Goal: Task Accomplishment & Management: Complete application form

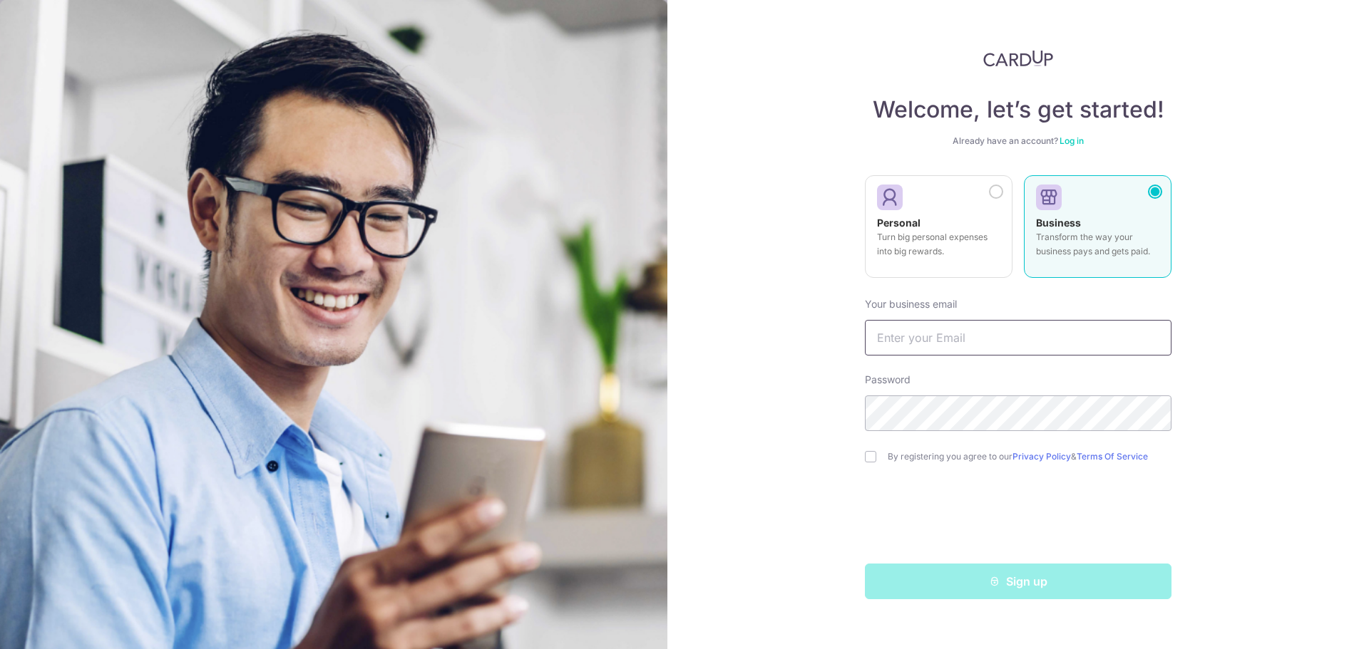
click at [955, 329] on input "text" at bounding box center [1018, 338] width 307 height 36
type input "[EMAIL_ADDRESS][DOMAIN_NAME]"
click at [870, 460] on input "checkbox" at bounding box center [870, 456] width 11 height 11
checkbox input "true"
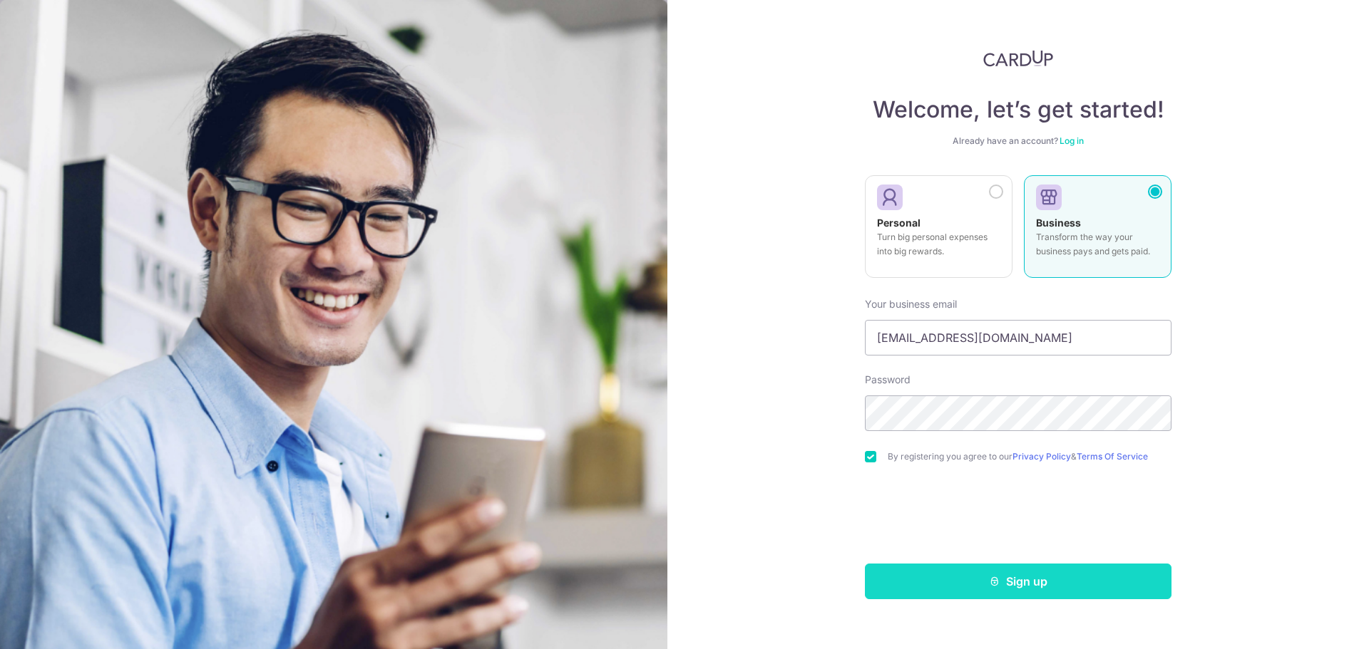
click at [942, 587] on button "Sign up" at bounding box center [1018, 582] width 307 height 36
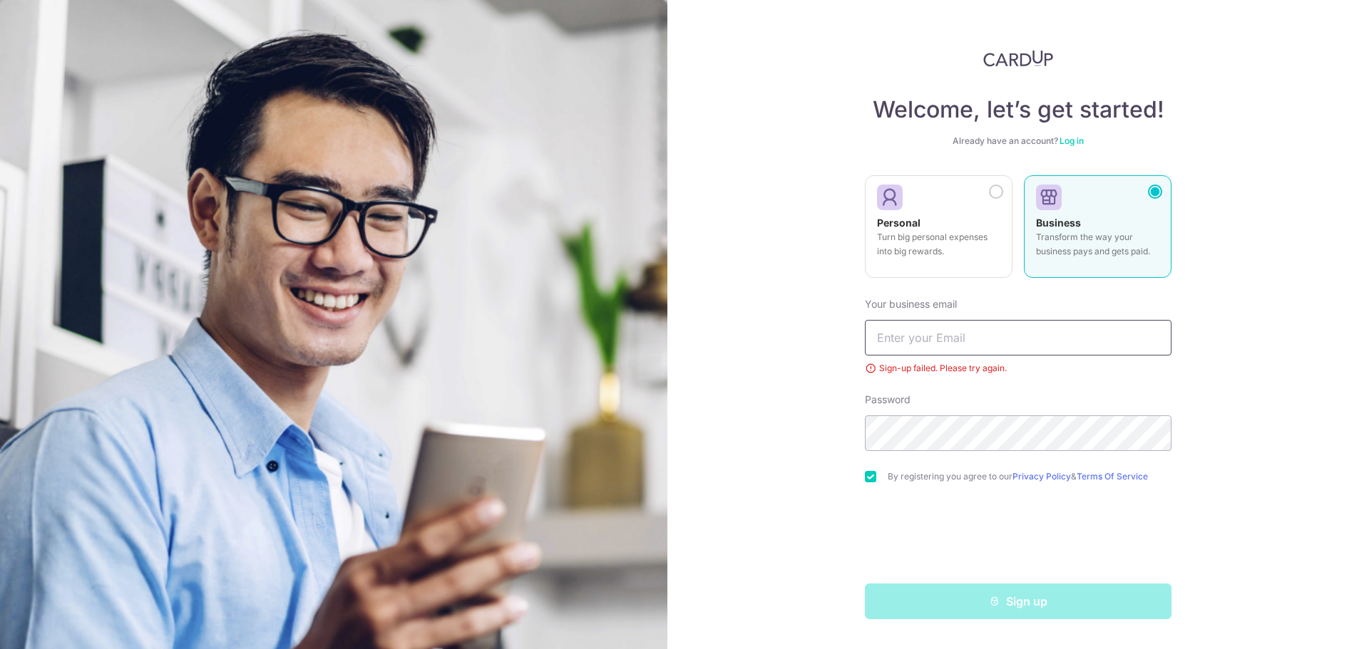
click at [937, 338] on input "text" at bounding box center [1018, 338] width 307 height 36
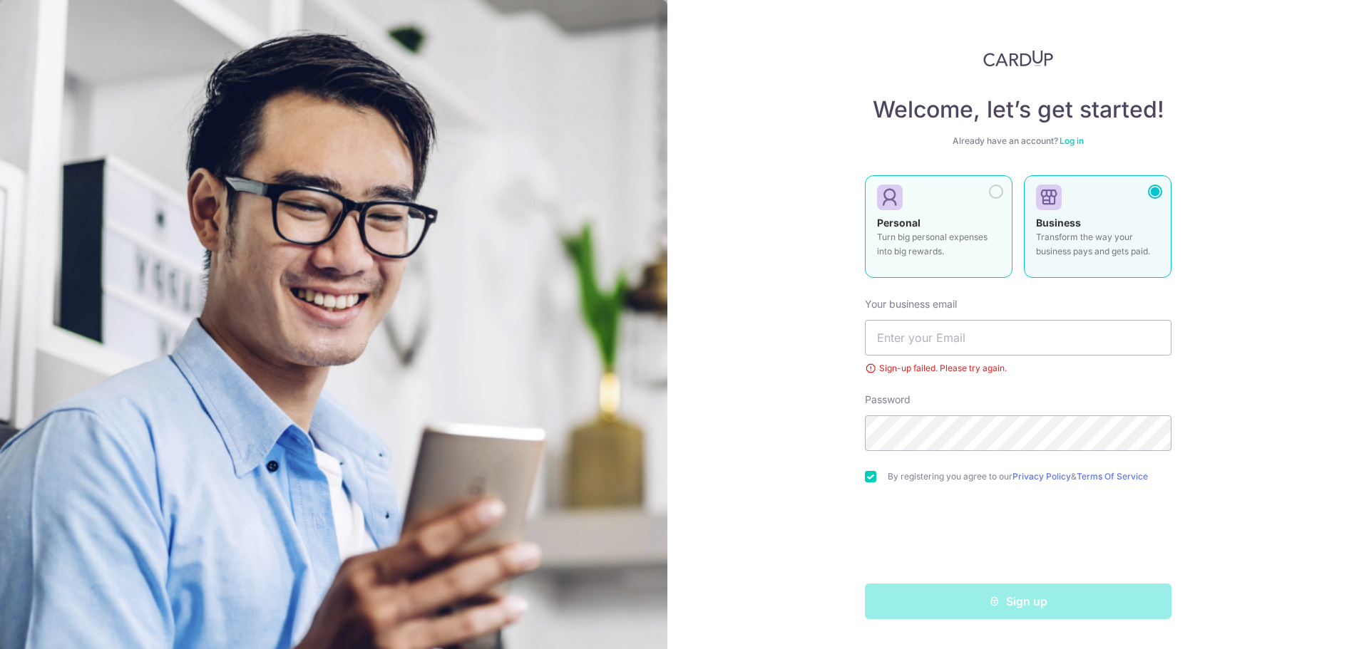
click at [987, 188] on div at bounding box center [933, 197] width 112 height 21
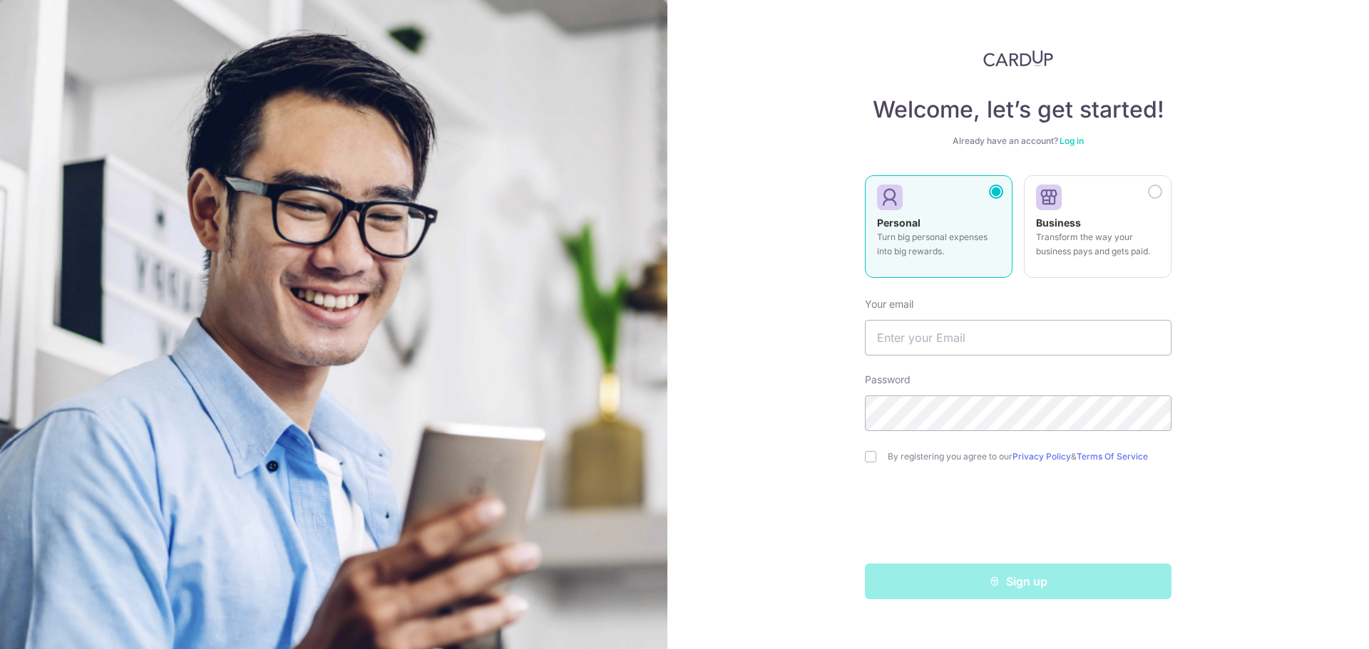
click at [1069, 141] on link "Log in" at bounding box center [1071, 140] width 24 height 11
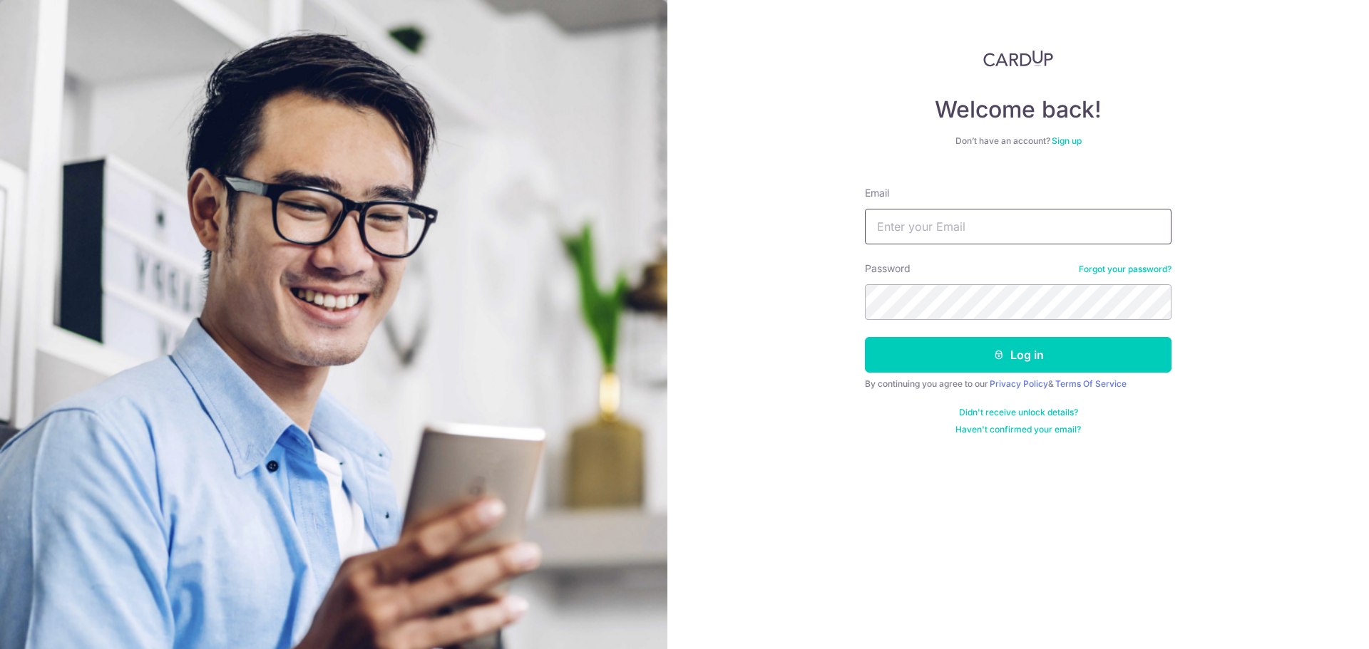
click at [970, 222] on input "Email" at bounding box center [1018, 227] width 307 height 36
type input "[EMAIL_ADDRESS][DOMAIN_NAME]"
click at [865, 337] on button "Log in" at bounding box center [1018, 355] width 307 height 36
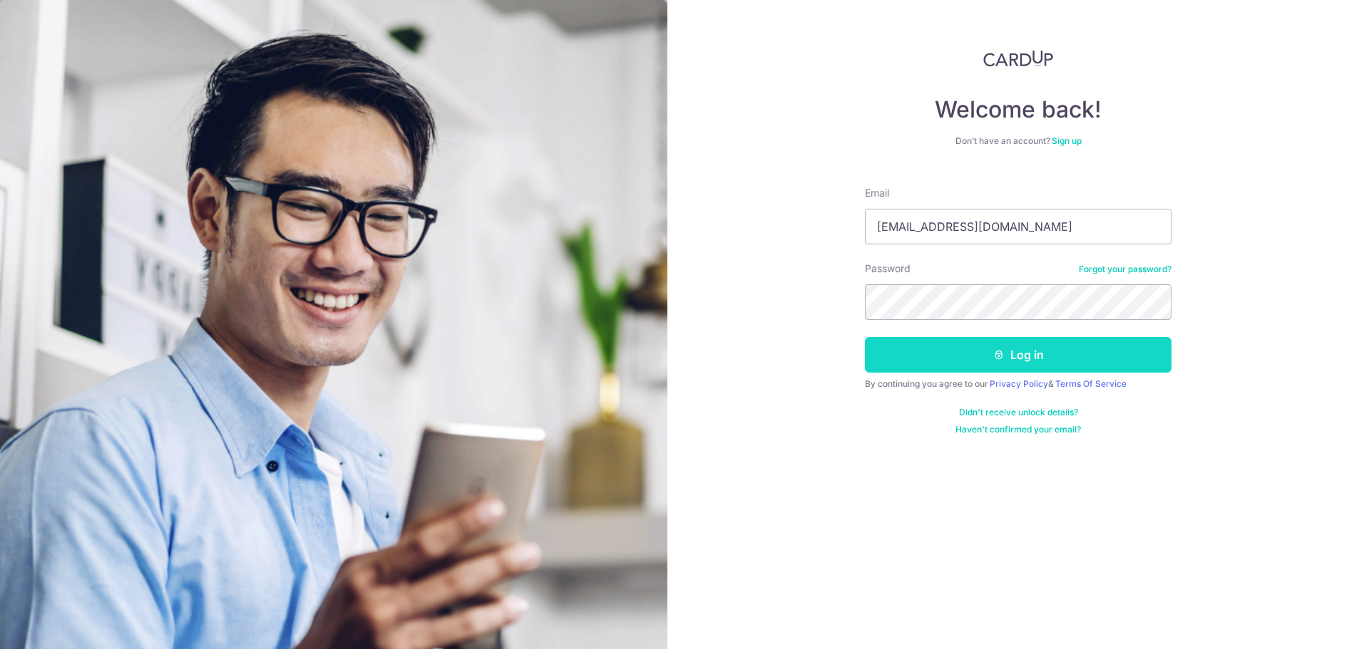
click at [990, 347] on button "Log in" at bounding box center [1018, 355] width 307 height 36
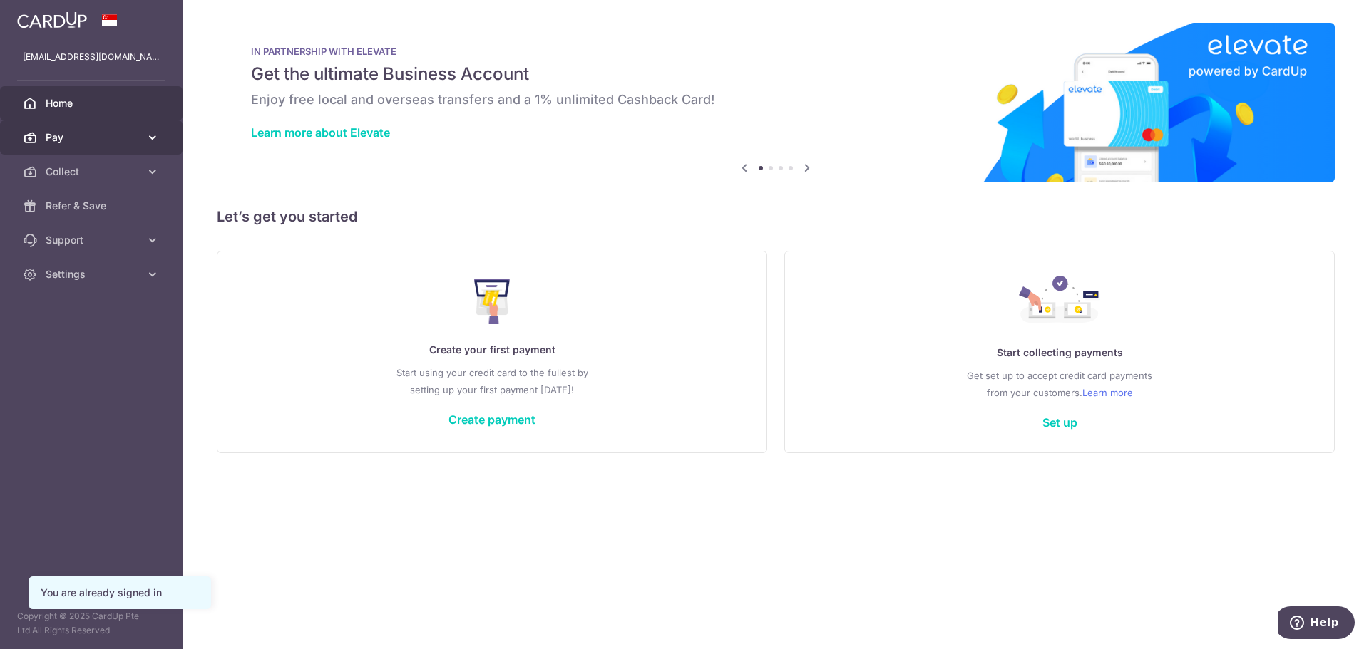
click at [120, 133] on span "Pay" at bounding box center [93, 137] width 94 height 14
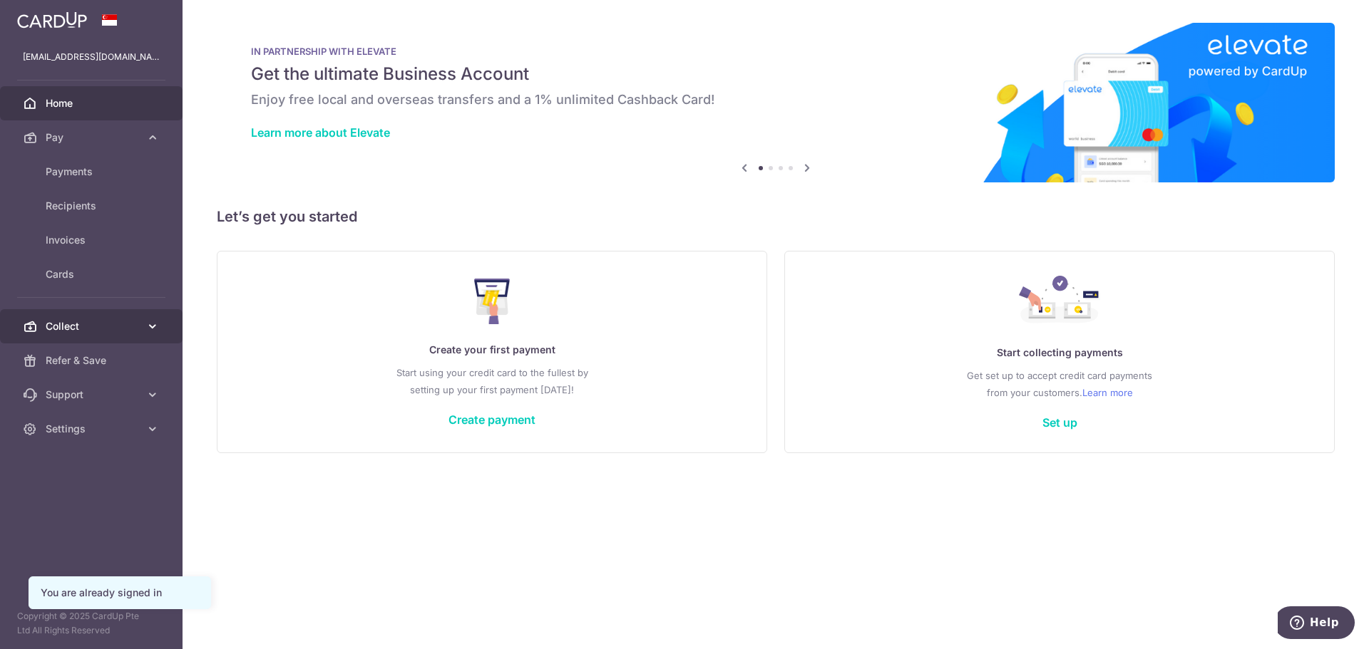
click at [102, 325] on span "Collect" at bounding box center [93, 326] width 94 height 14
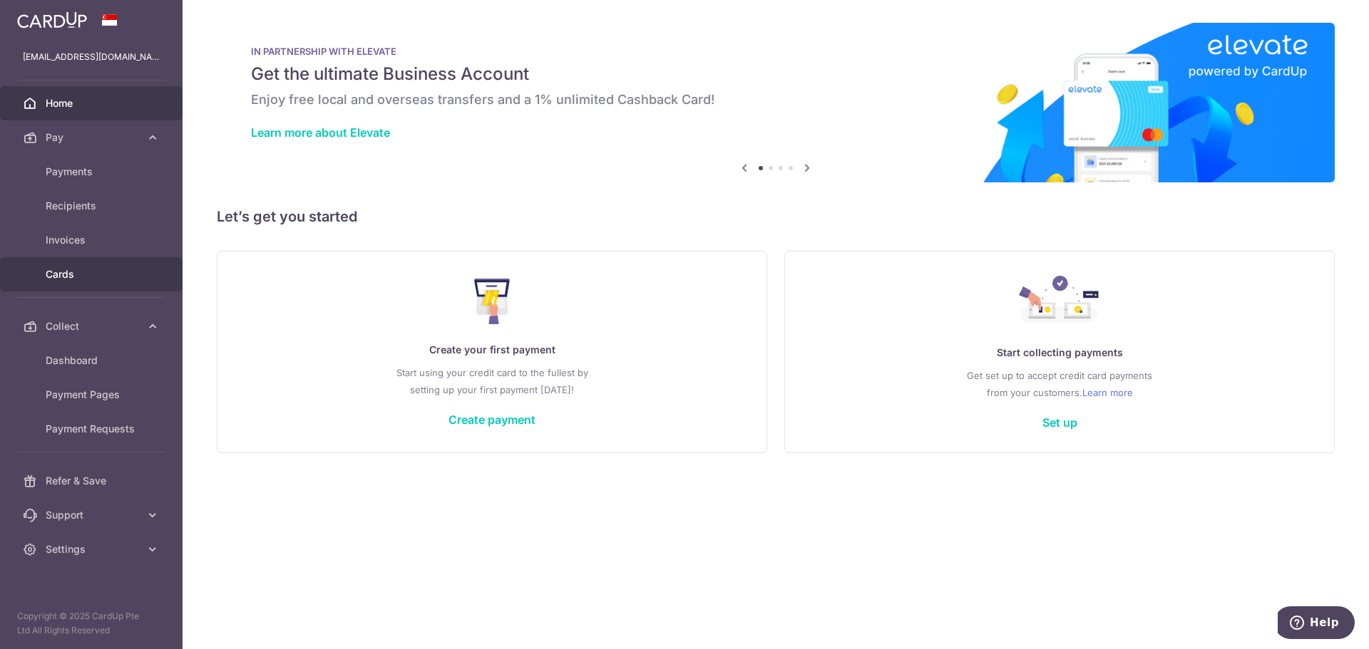
click at [82, 266] on link "Cards" at bounding box center [91, 274] width 182 height 34
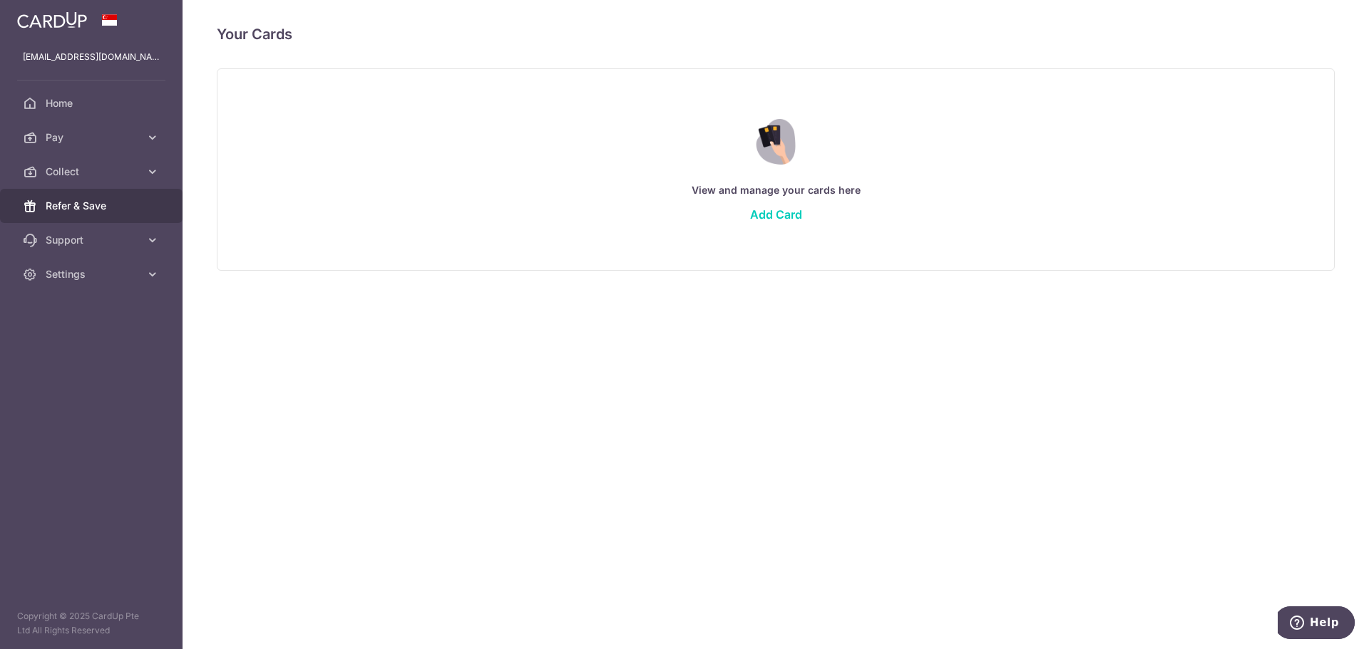
click at [82, 209] on span "Refer & Save" at bounding box center [93, 206] width 94 height 14
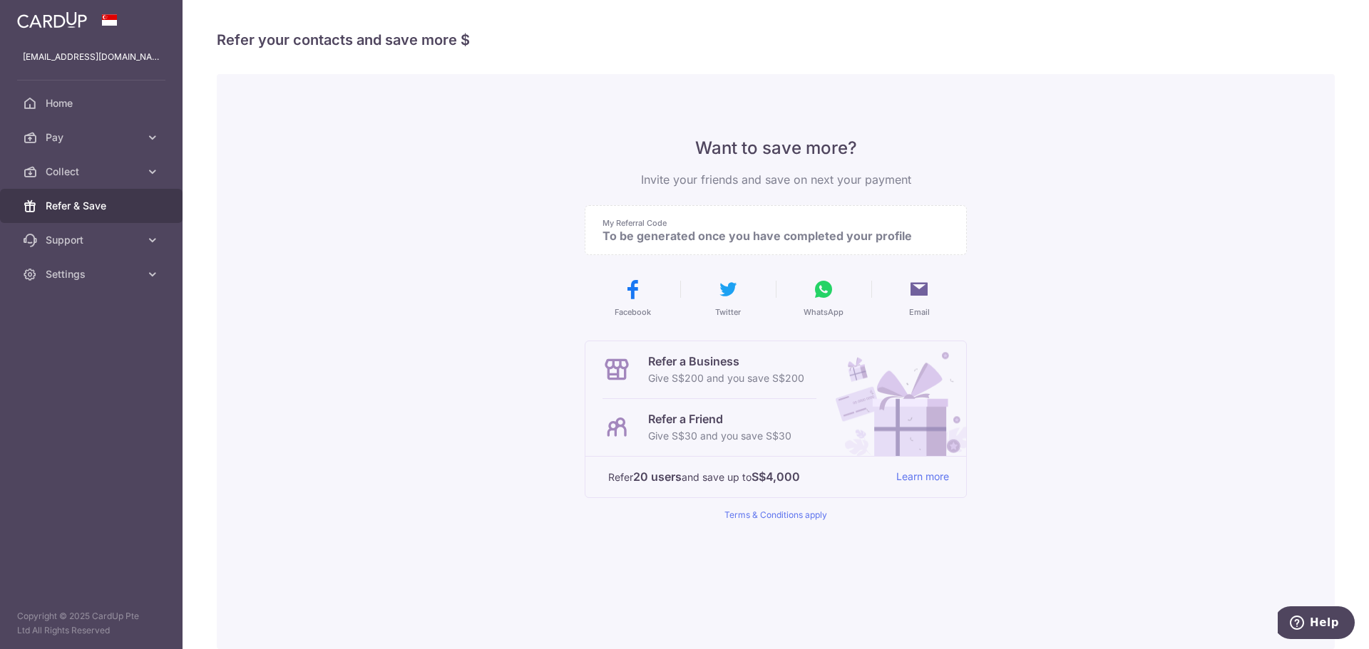
drag, startPoint x: 81, startPoint y: 129, endPoint x: 63, endPoint y: 72, distance: 59.7
click at [78, 129] on link "Pay" at bounding box center [91, 137] width 182 height 34
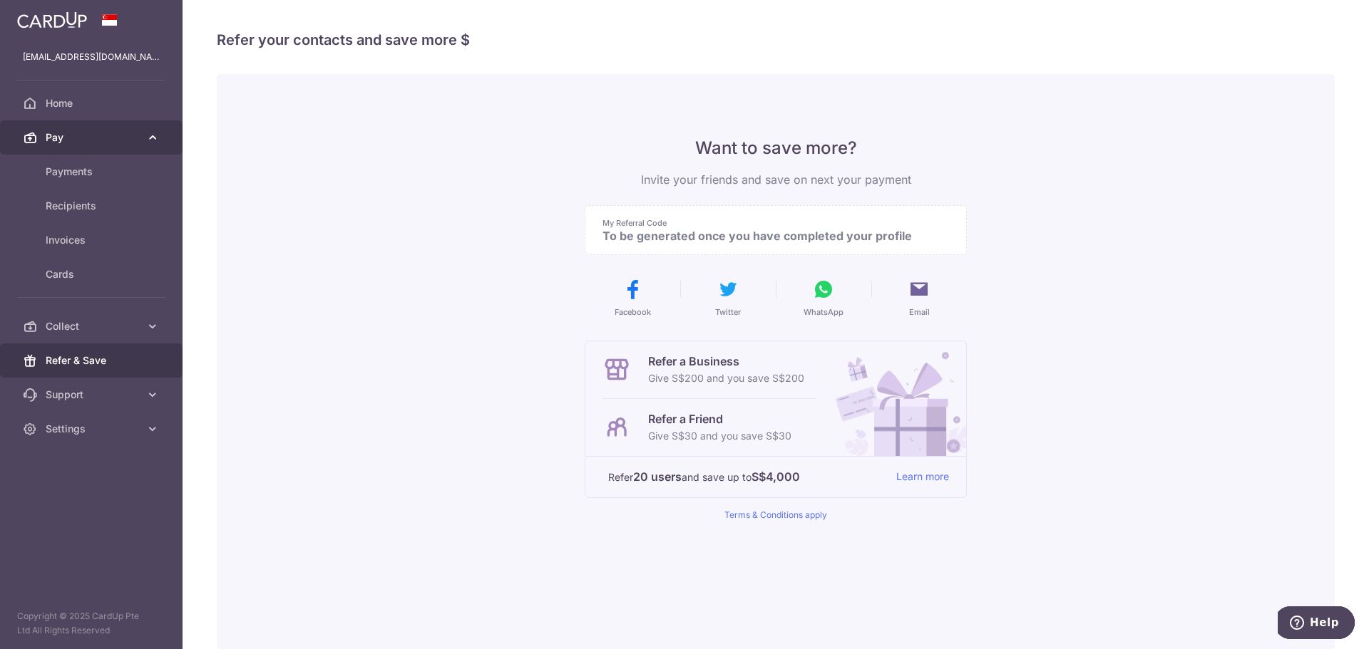
click at [104, 138] on span "Pay" at bounding box center [93, 137] width 94 height 14
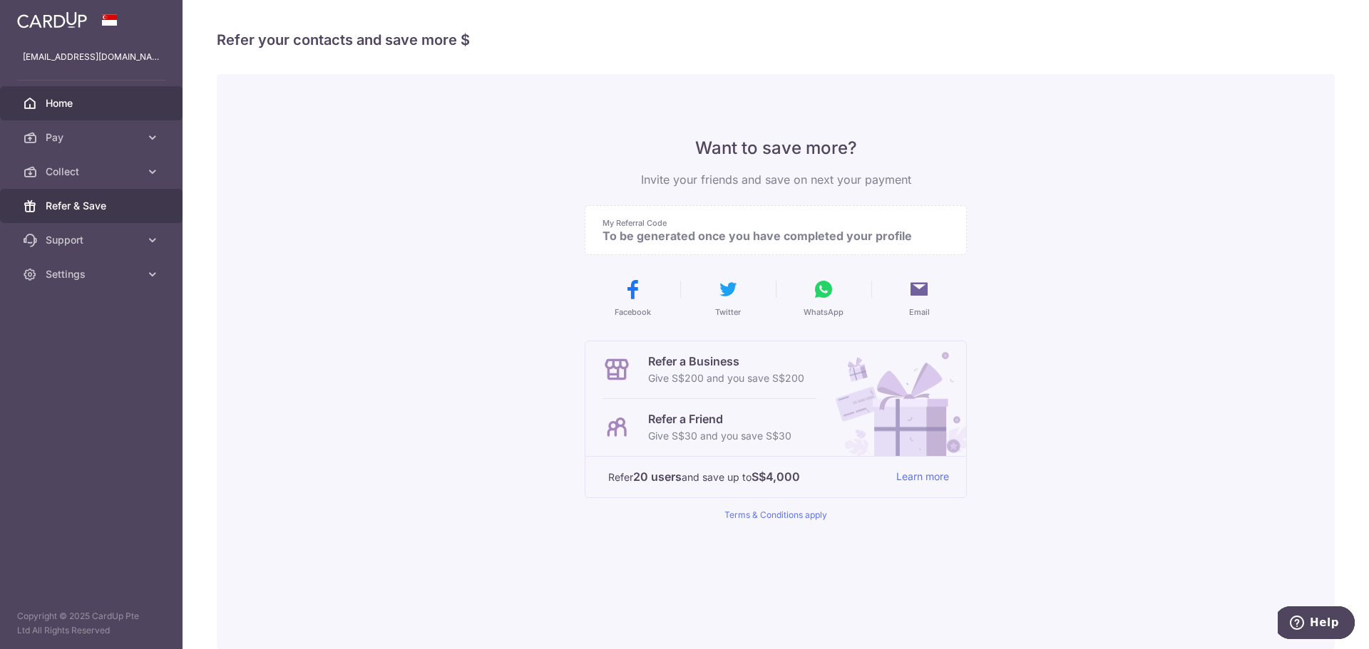
click at [82, 91] on link "Home" at bounding box center [91, 103] width 182 height 34
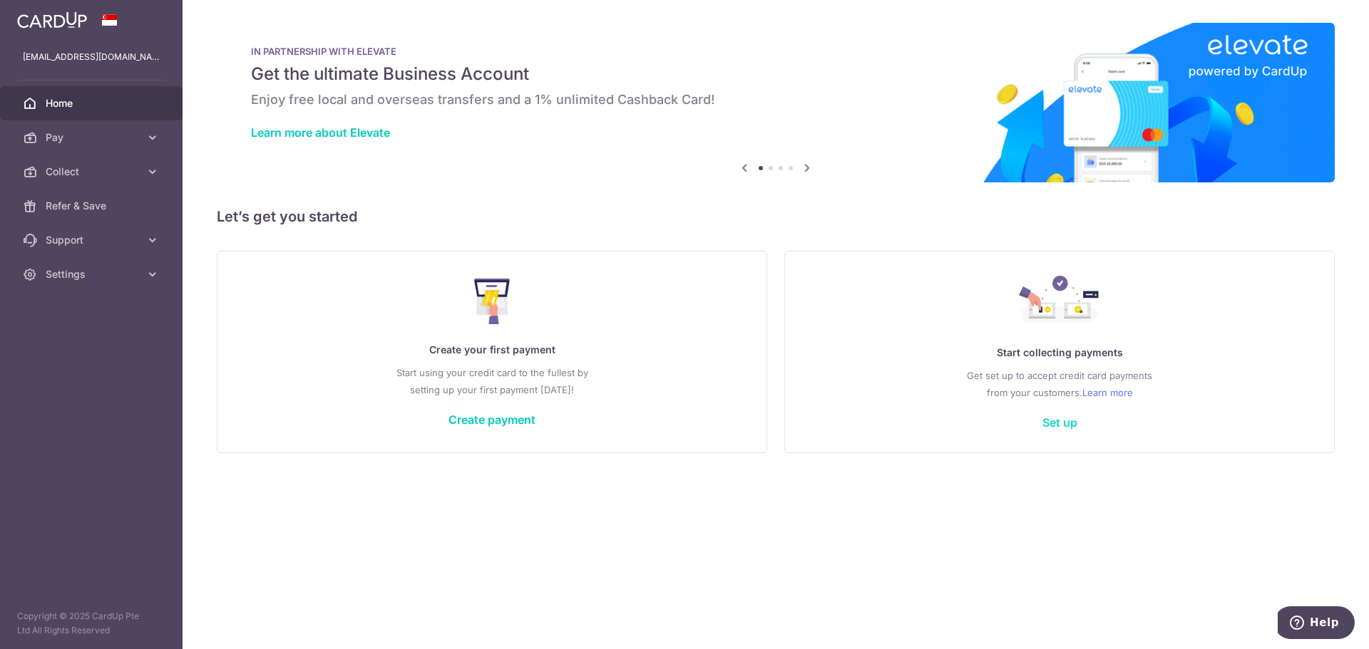
click at [1064, 424] on link "Set up" at bounding box center [1059, 423] width 35 height 14
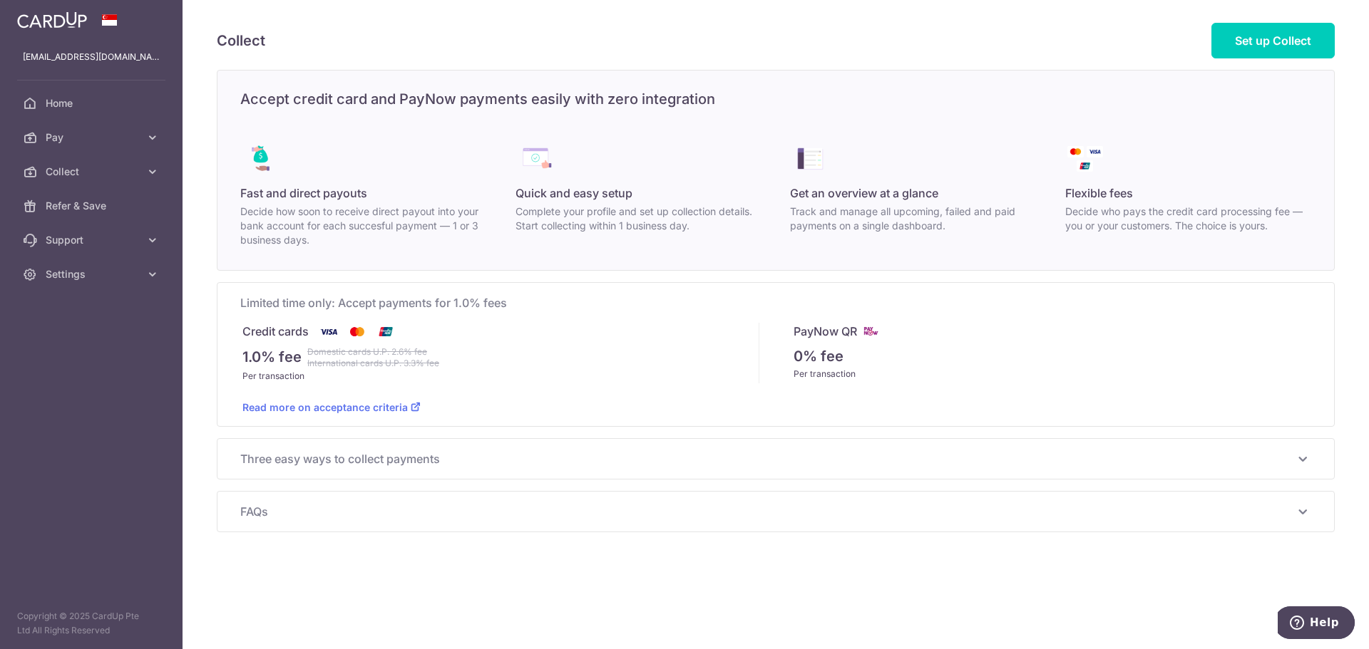
click at [1302, 458] on icon at bounding box center [1302, 459] width 17 height 17
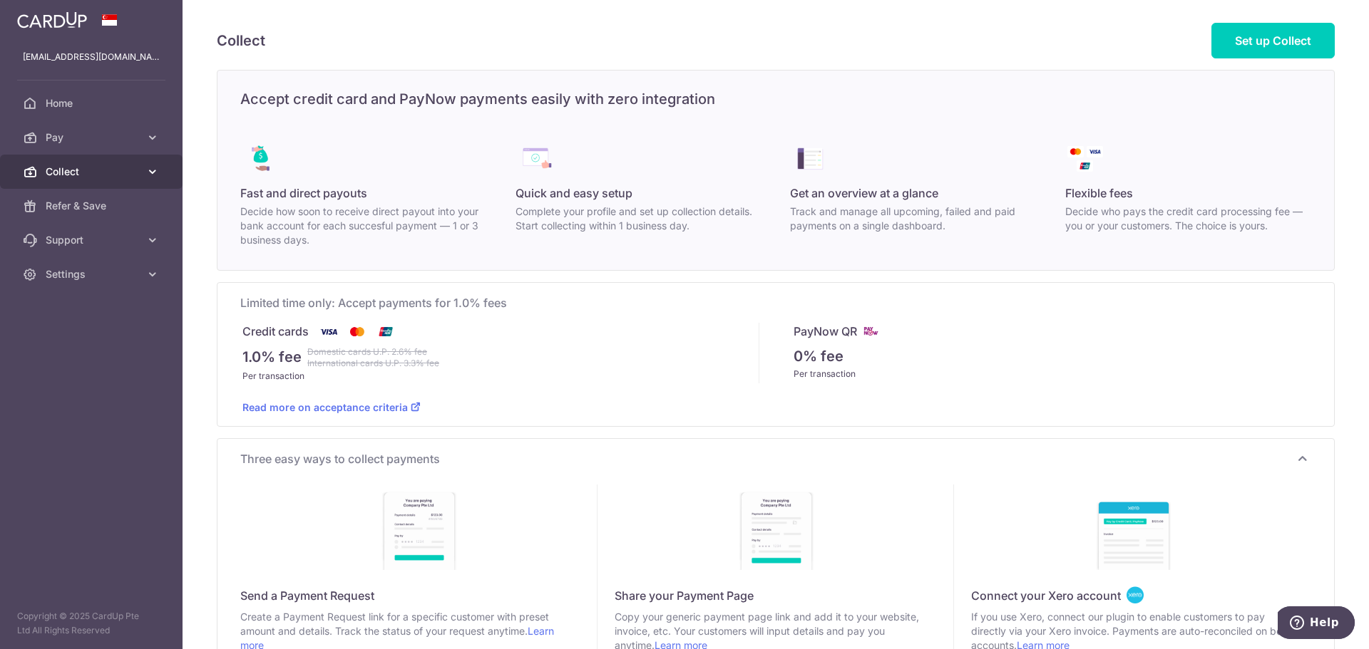
click at [123, 175] on span "Collect" at bounding box center [93, 172] width 94 height 14
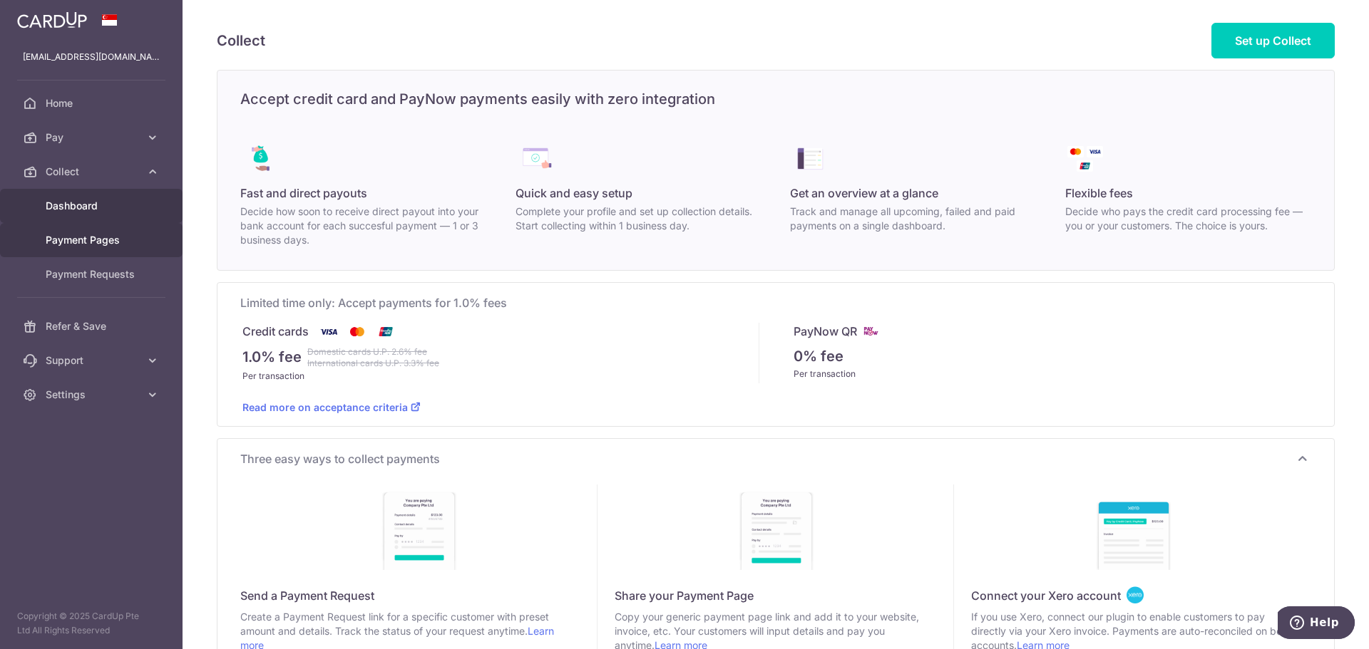
click at [121, 212] on span "Dashboard" at bounding box center [93, 206] width 94 height 14
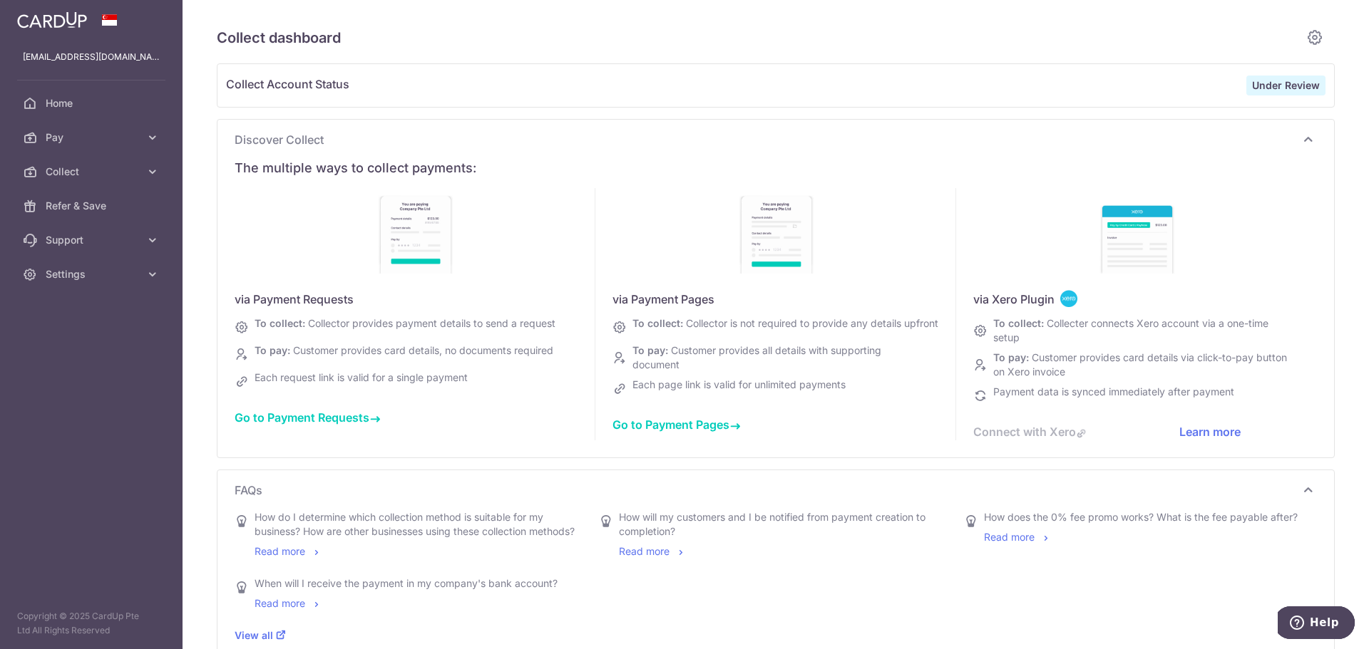
type input "September 2025"
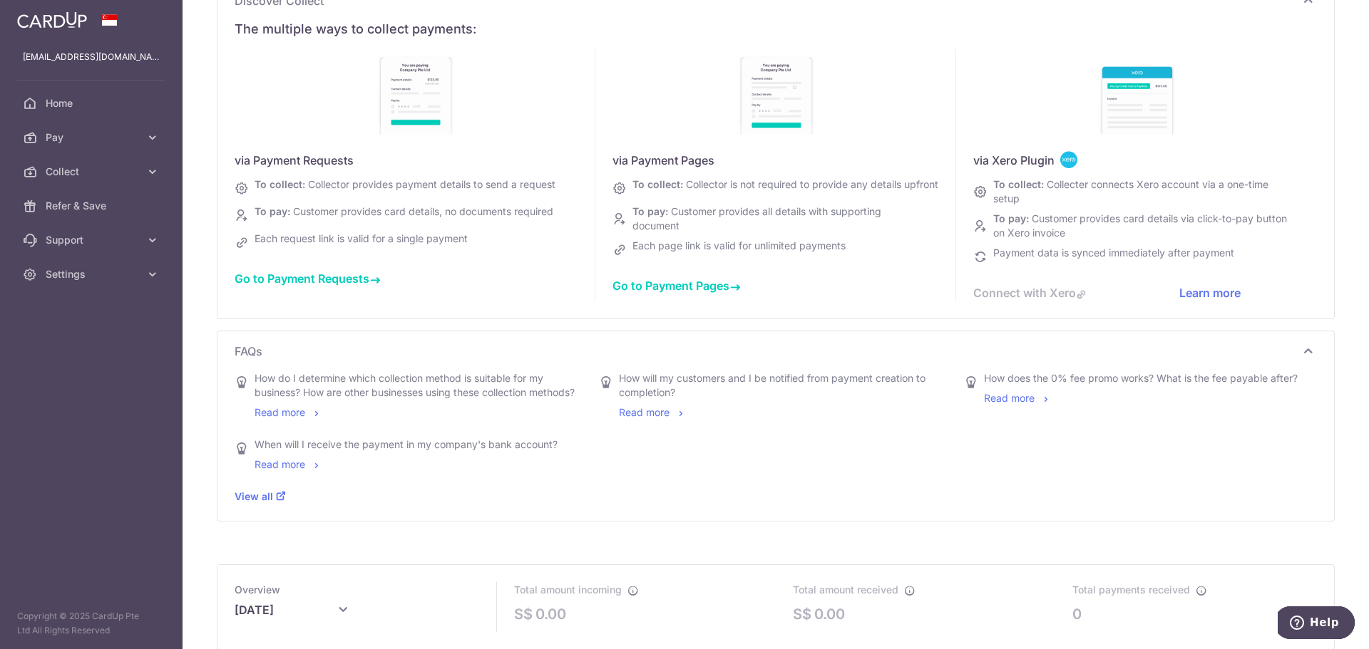
scroll to position [143, 0]
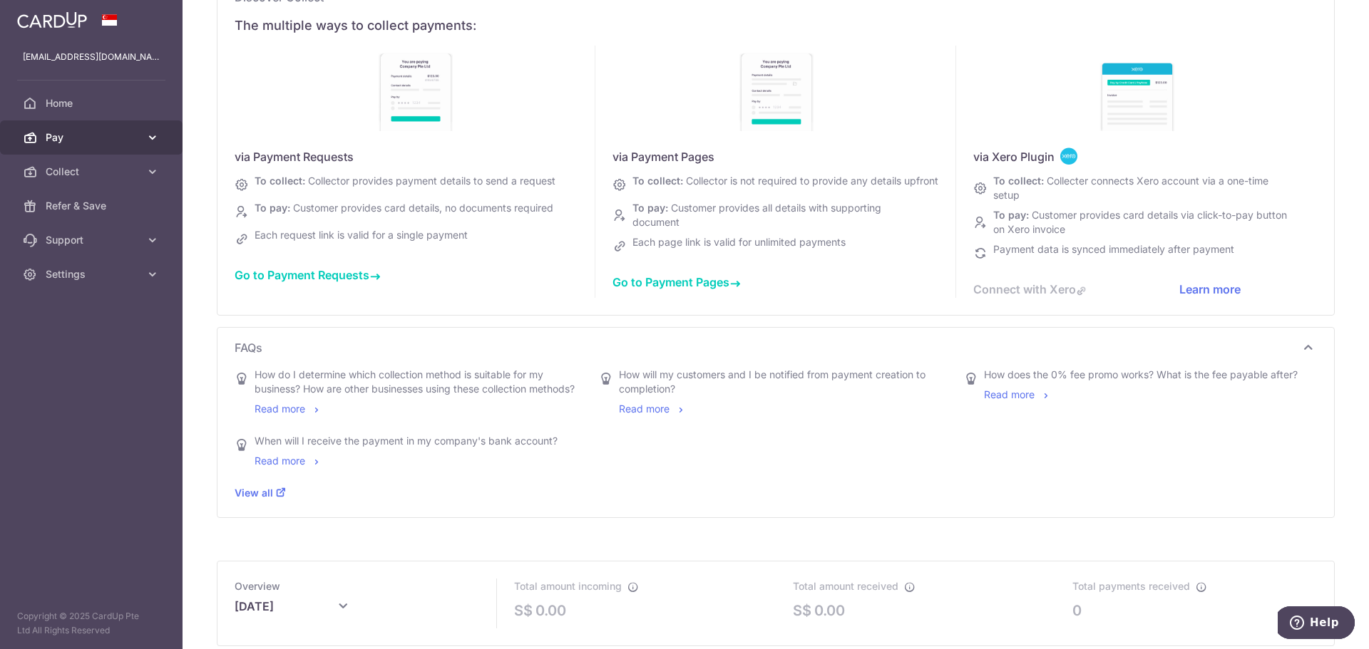
click at [95, 130] on link "Pay" at bounding box center [91, 137] width 182 height 34
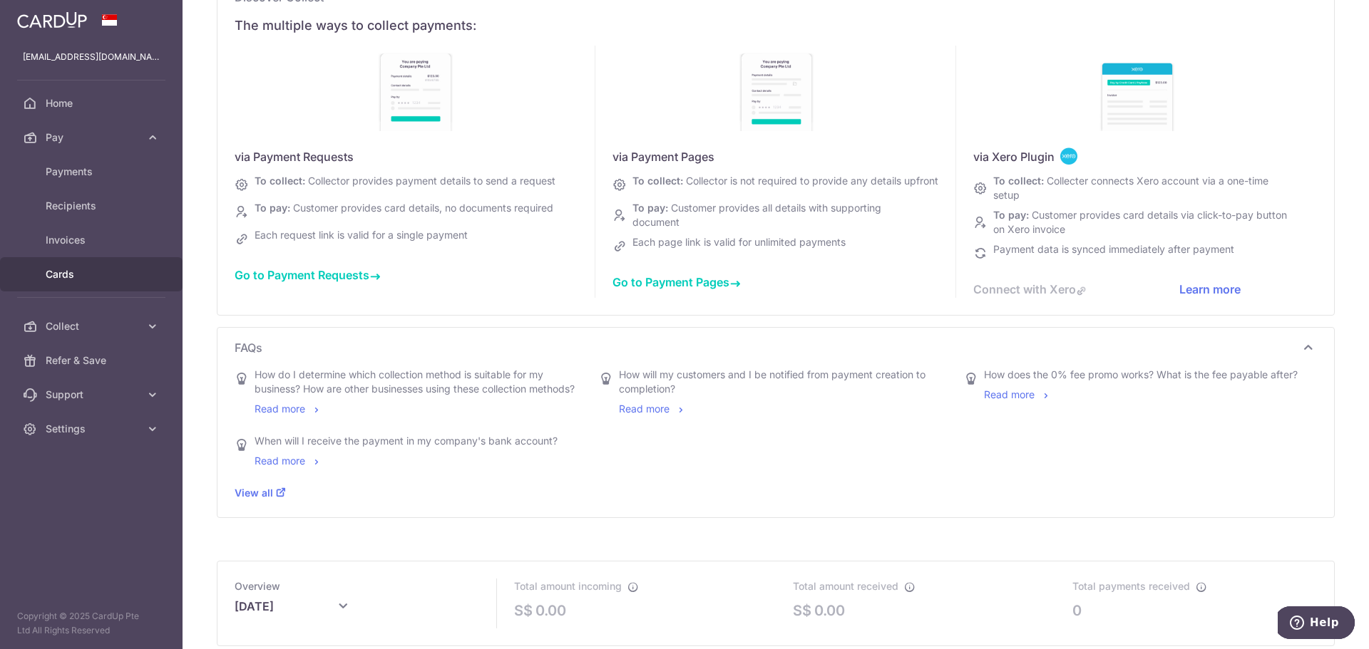
click at [103, 269] on span "Cards" at bounding box center [93, 274] width 94 height 14
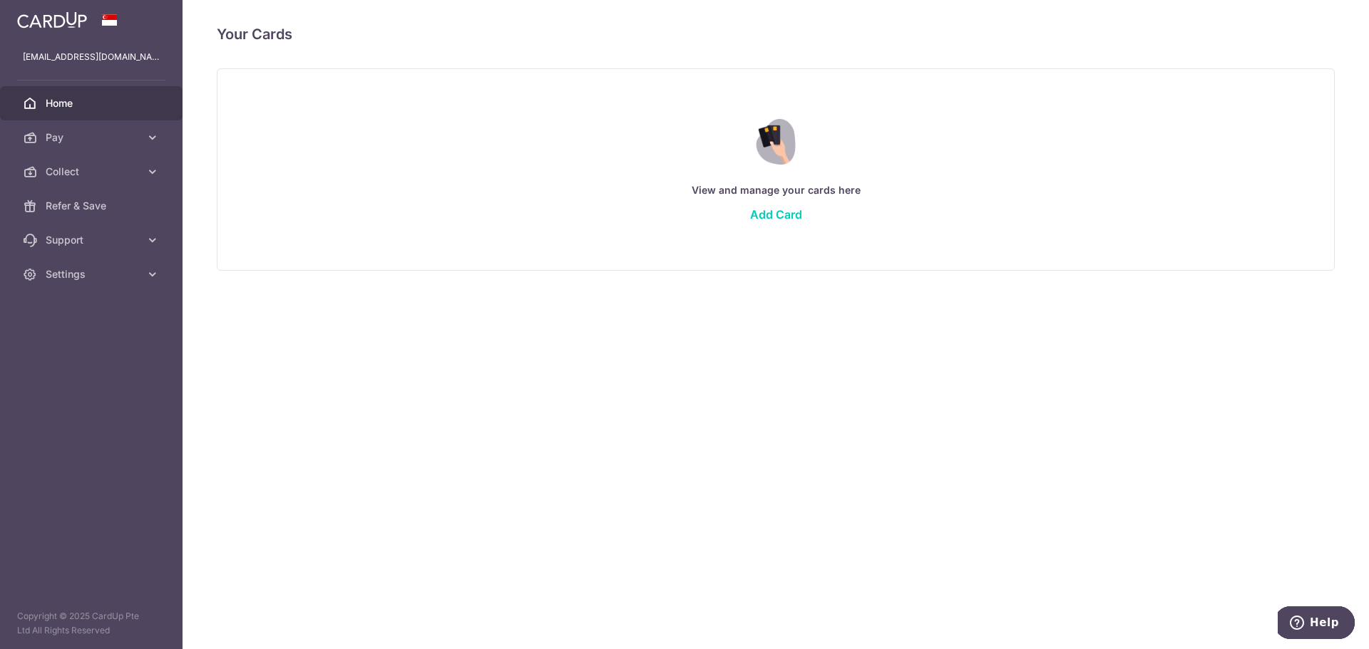
click at [85, 105] on span "Home" at bounding box center [93, 103] width 94 height 14
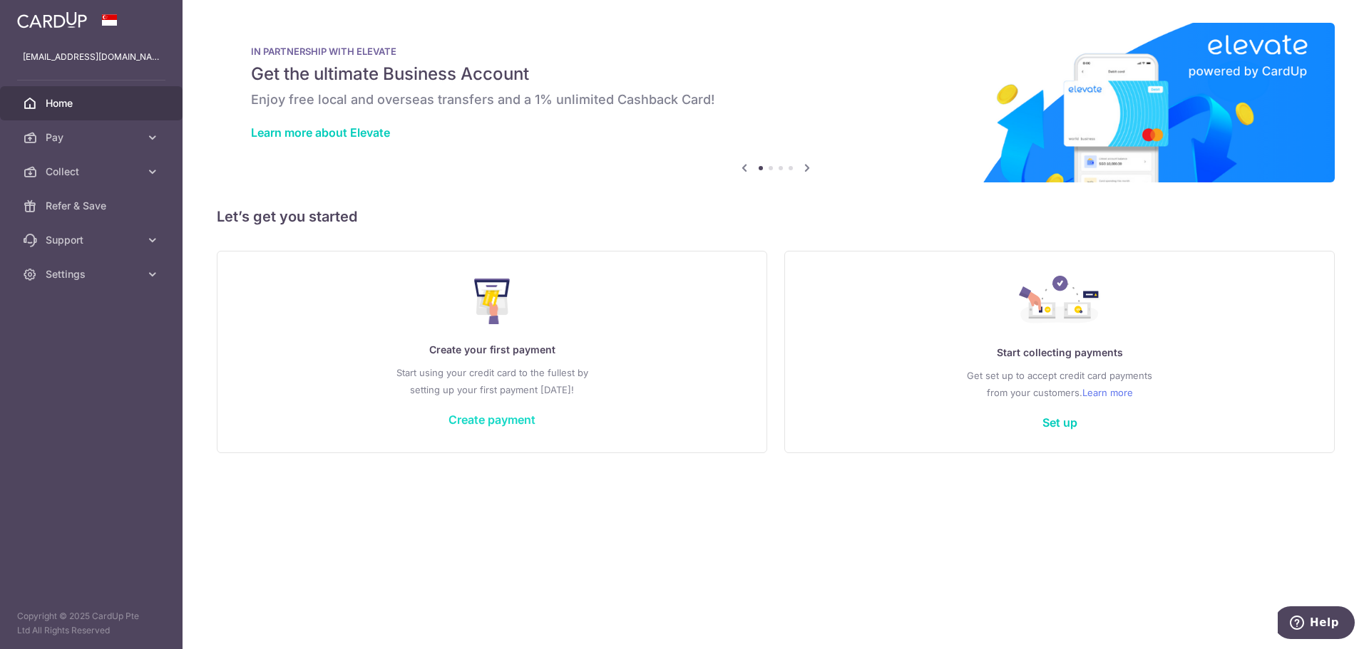
click at [510, 418] on link "Create payment" at bounding box center [491, 420] width 87 height 14
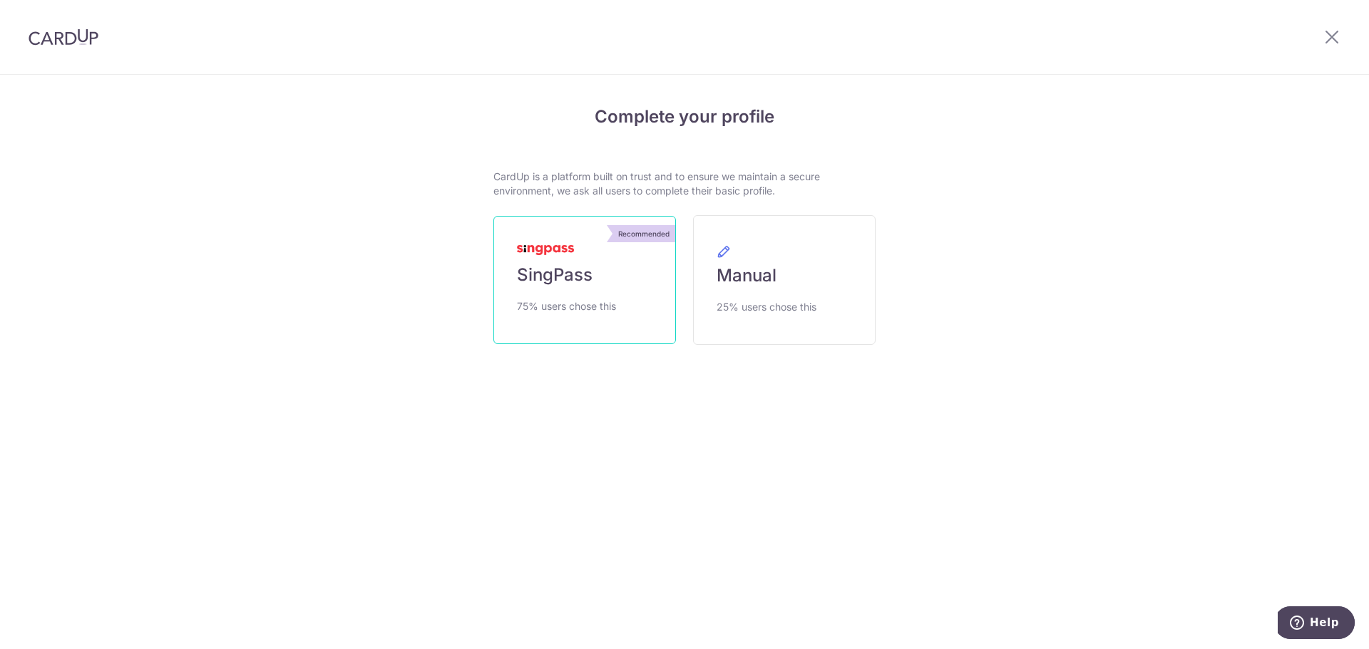
click at [604, 285] on link "Recommended SingPass 75% users chose this" at bounding box center [584, 280] width 182 height 128
click at [426, 448] on div "Complete your profile CardUp is a platform built on trust and to ensure we main…" at bounding box center [684, 264] width 820 height 376
click at [803, 307] on span "25% users chose this" at bounding box center [766, 307] width 100 height 17
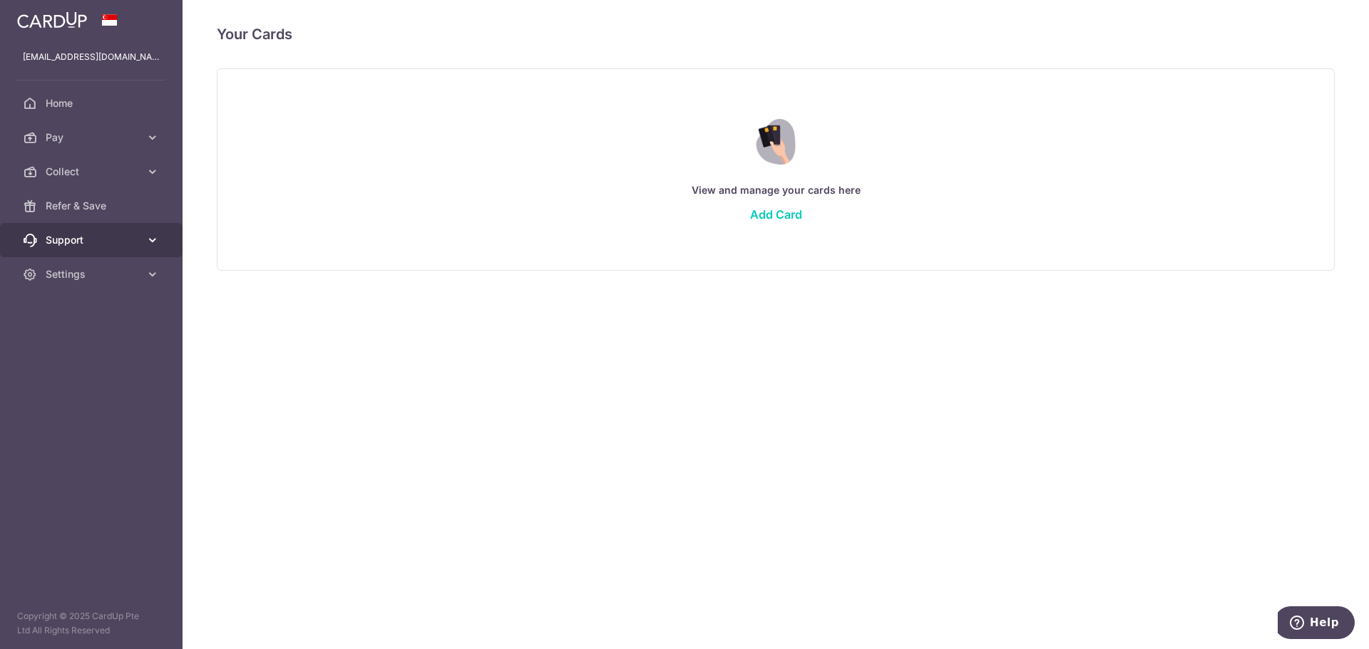
click at [77, 240] on span "Support" at bounding box center [93, 240] width 94 height 14
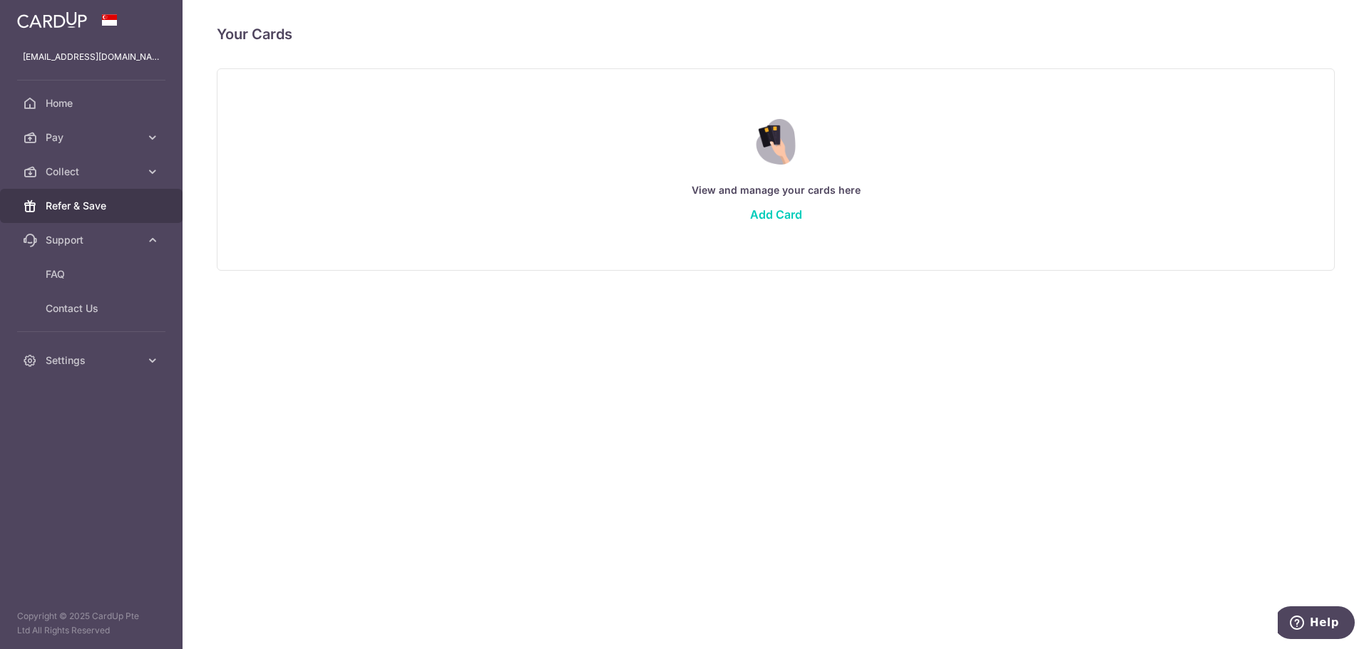
click at [89, 205] on span "Refer & Save" at bounding box center [93, 206] width 94 height 14
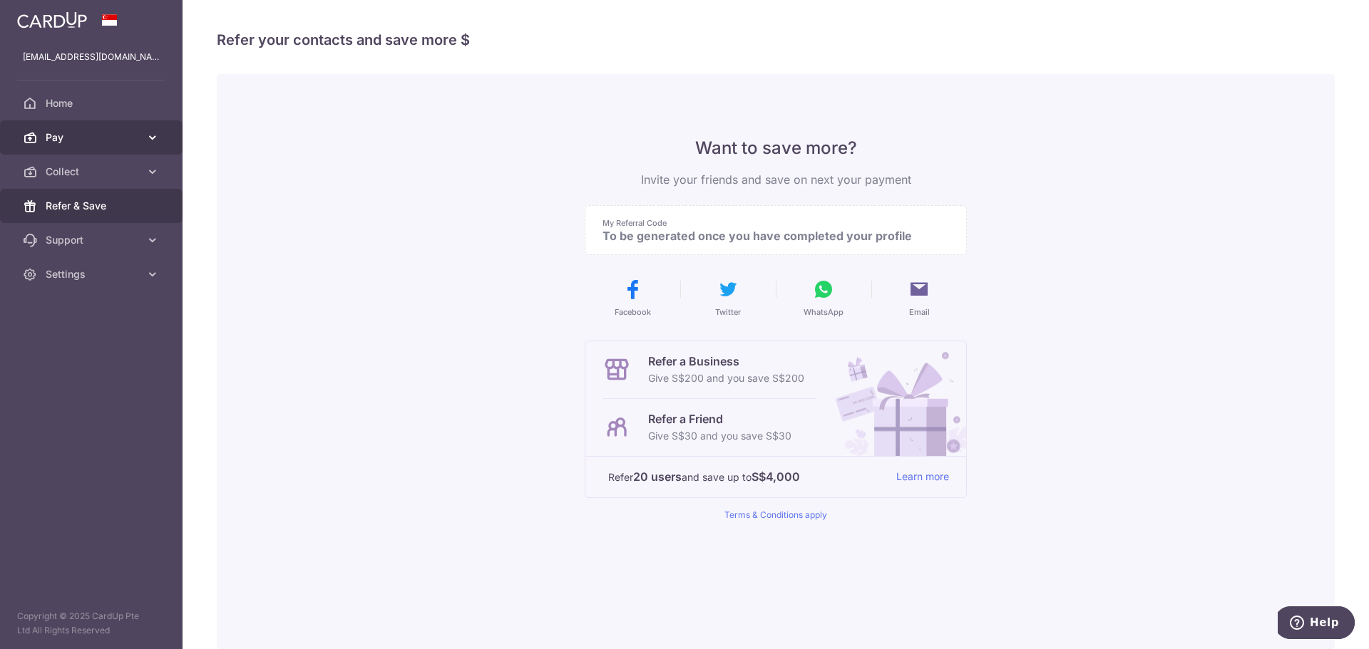
click at [76, 132] on span "Pay" at bounding box center [93, 137] width 94 height 14
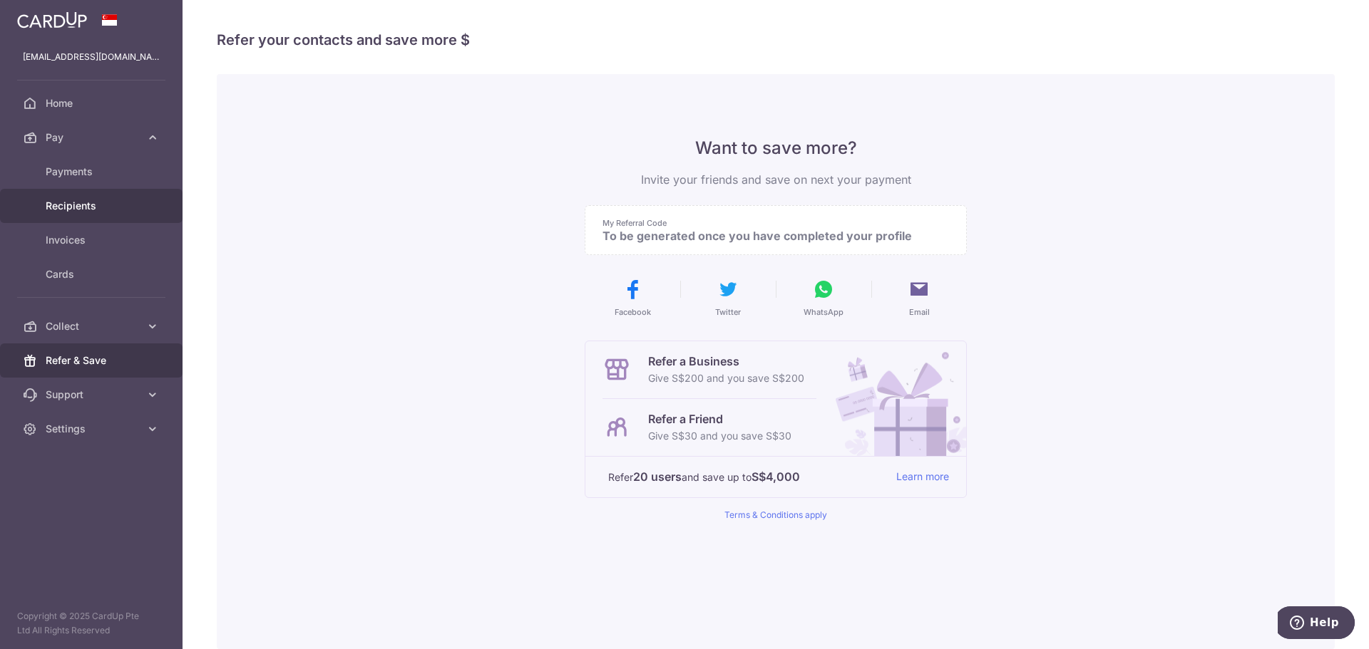
click at [91, 203] on span "Recipients" at bounding box center [93, 206] width 94 height 14
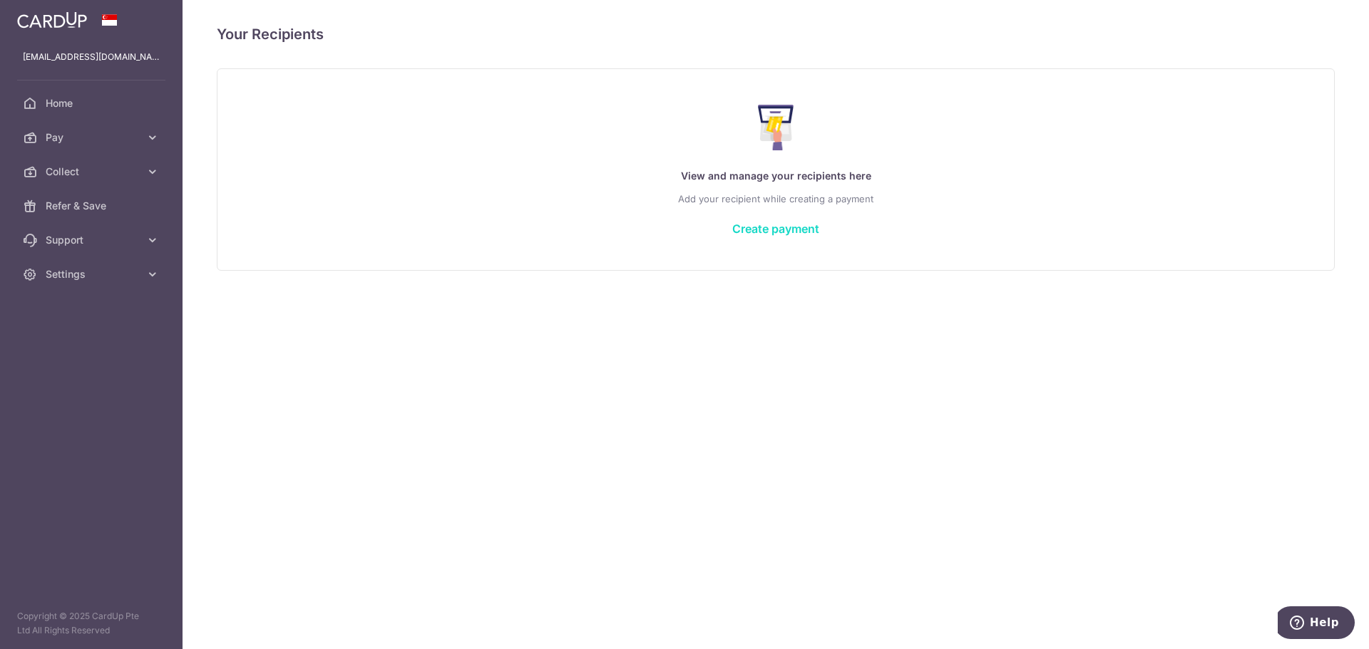
click at [740, 234] on link "Create payment" at bounding box center [775, 229] width 87 height 14
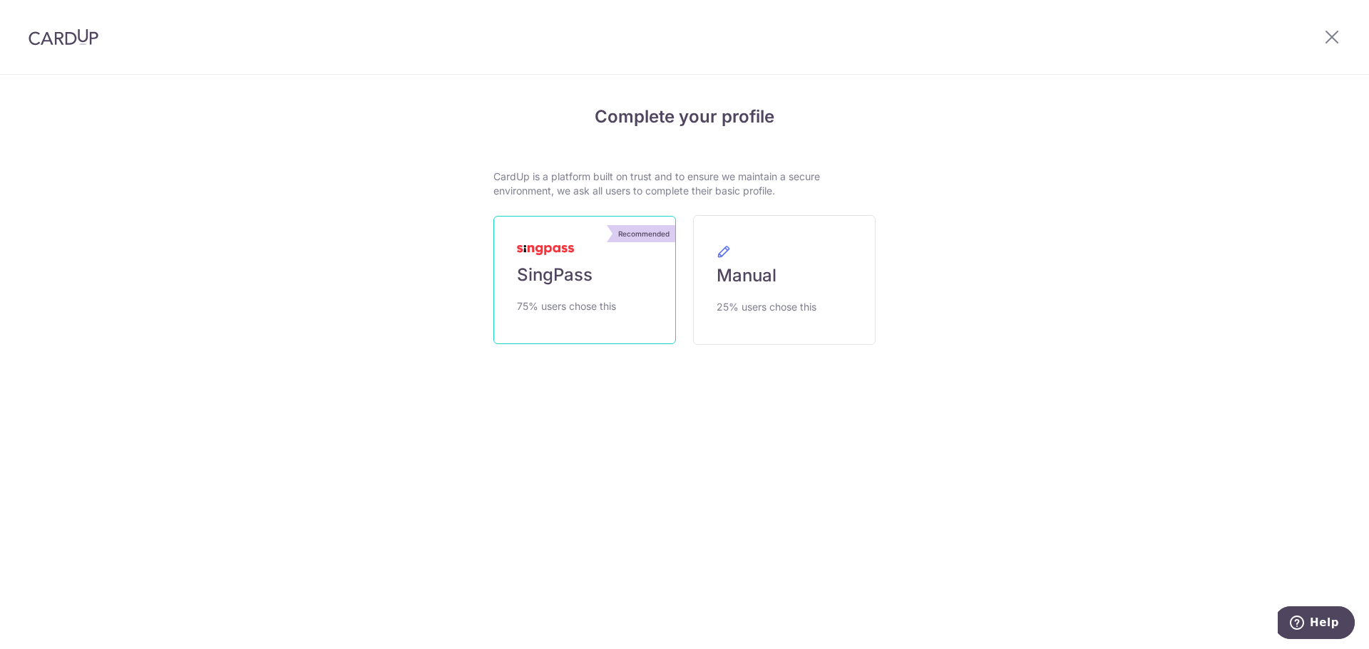
click at [585, 287] on link "Recommended SingPass 75% users chose this" at bounding box center [584, 280] width 182 height 128
click at [781, 282] on link "Manual 25% users chose this" at bounding box center [784, 280] width 182 height 130
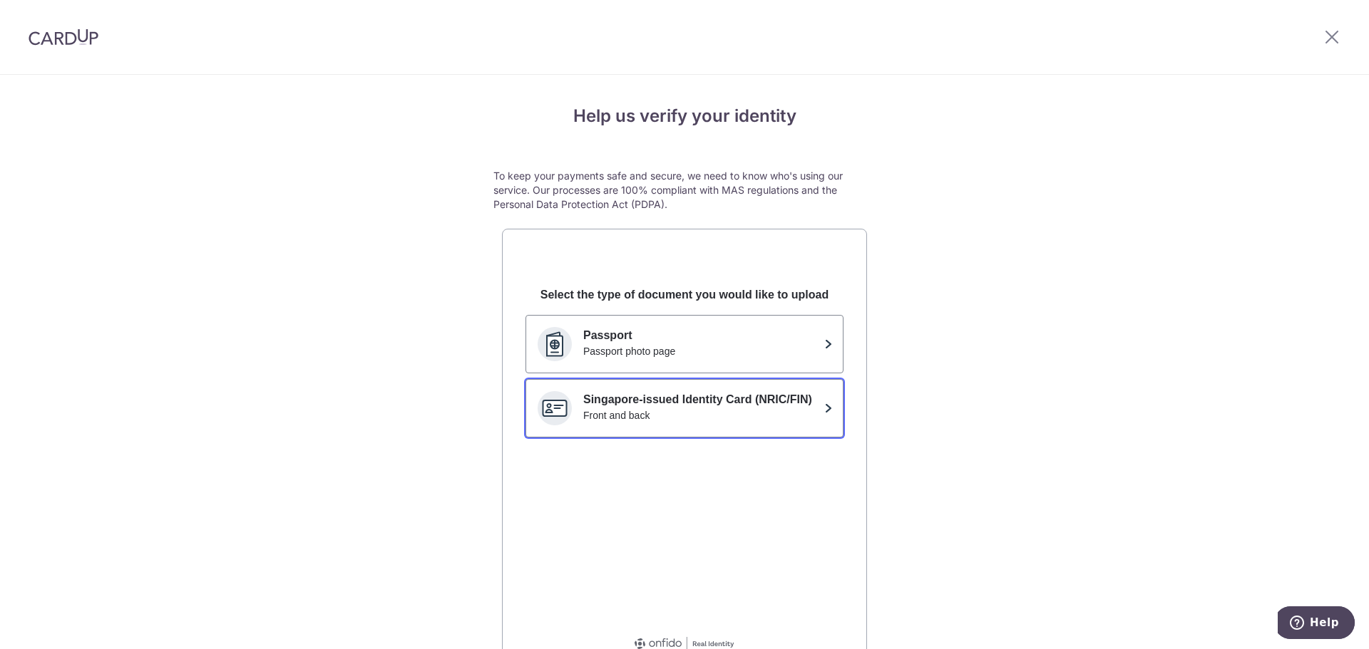
click at [788, 408] on p "Singapore-issued Identity Card (NRIC/FIN)" at bounding box center [700, 399] width 235 height 17
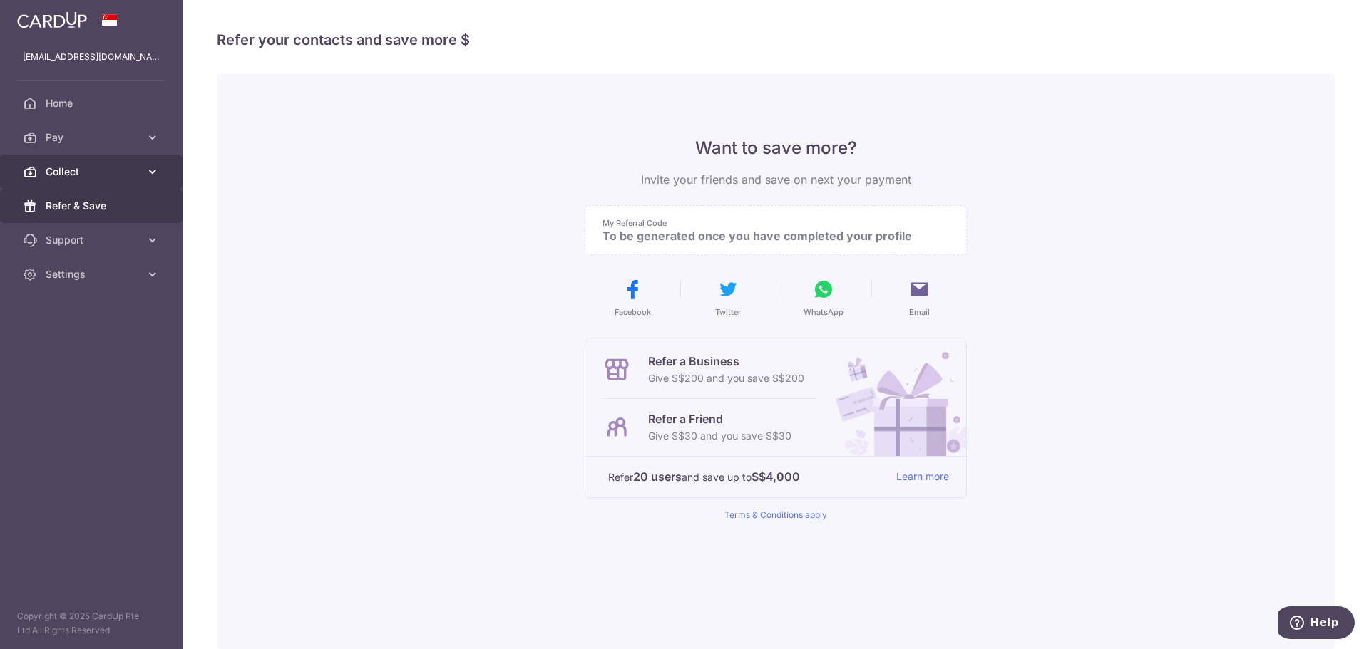
click at [101, 178] on span "Collect" at bounding box center [93, 172] width 94 height 14
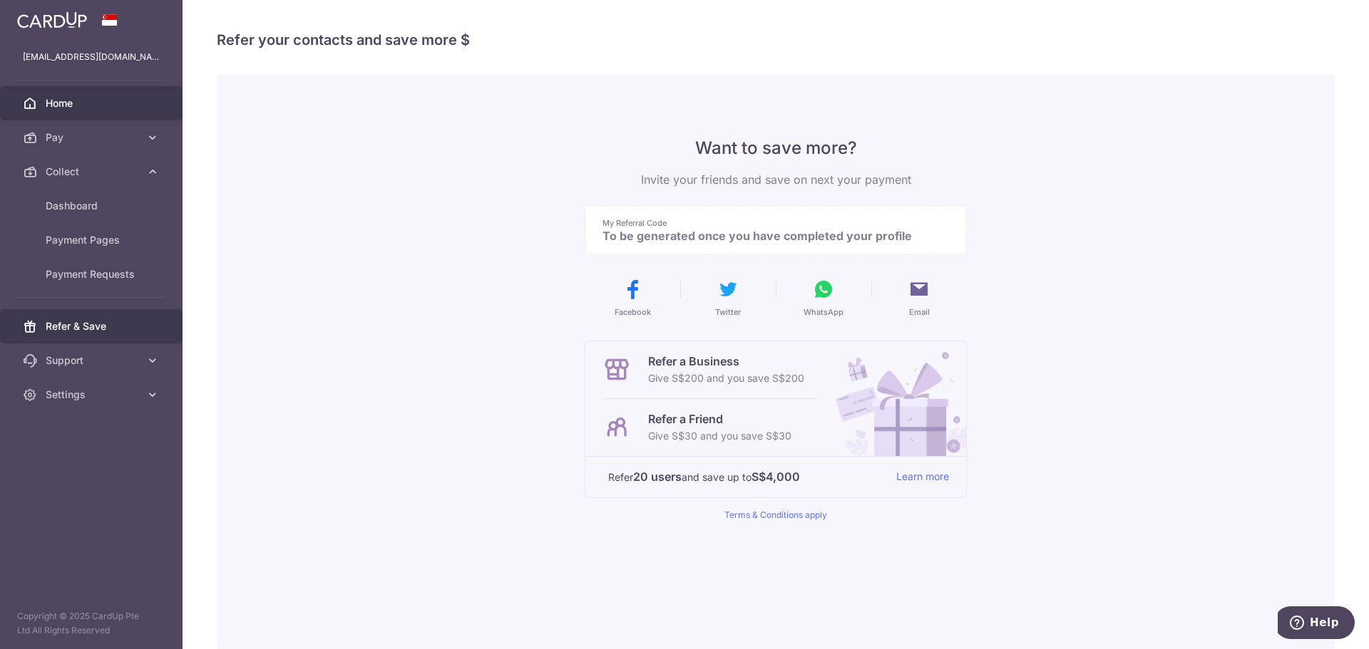
click at [91, 109] on span "Home" at bounding box center [93, 103] width 94 height 14
